Goal: Navigation & Orientation: Find specific page/section

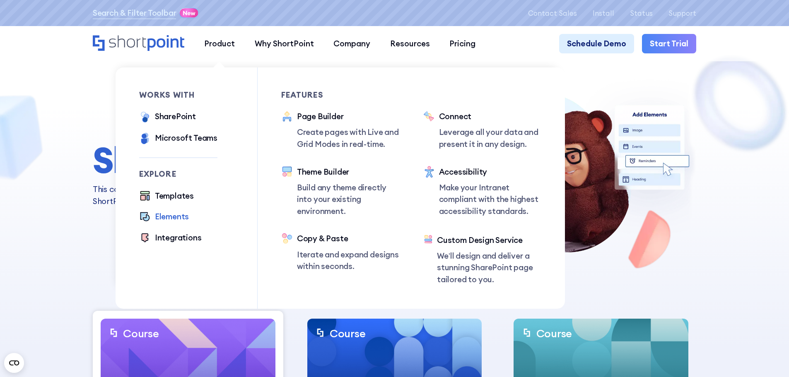
click at [176, 219] on div "Elements" at bounding box center [172, 217] width 34 height 12
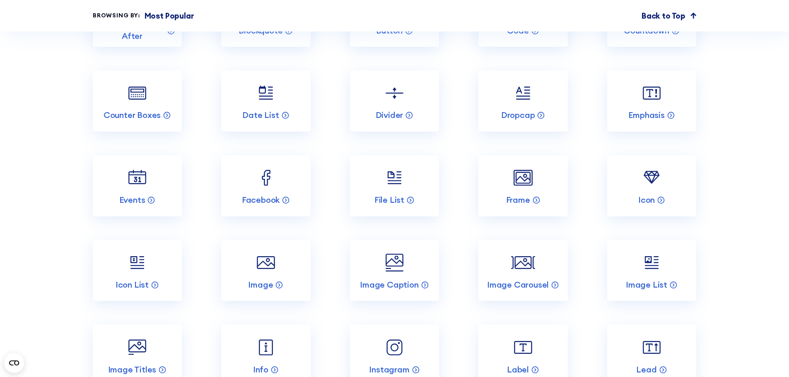
scroll to position [1200, 0]
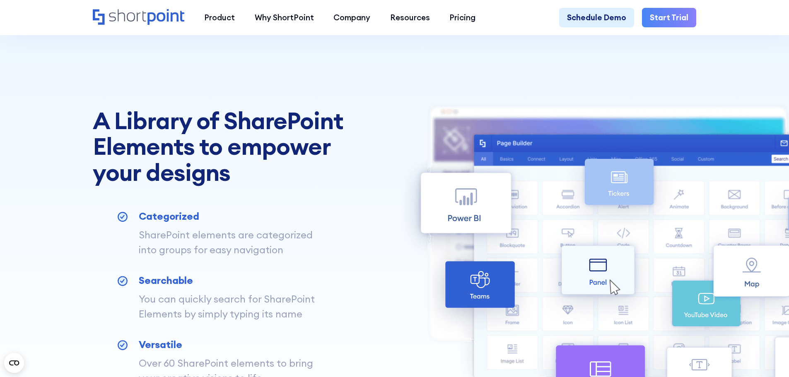
scroll to position [290, 0]
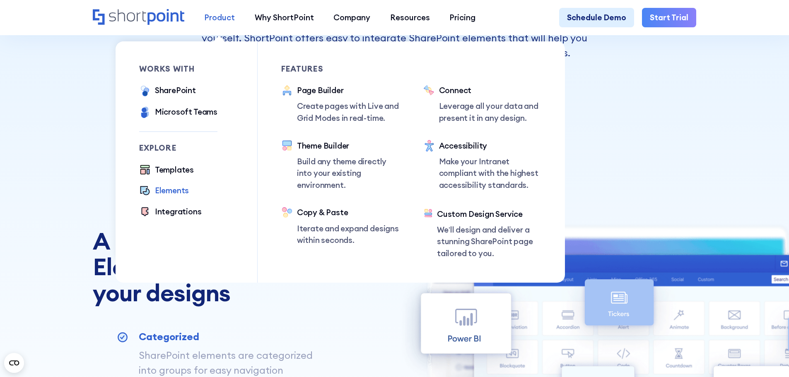
click at [216, 20] on div "Product" at bounding box center [219, 18] width 31 height 12
click at [167, 171] on div "Templates" at bounding box center [174, 170] width 39 height 12
